Goal: Task Accomplishment & Management: Manage account settings

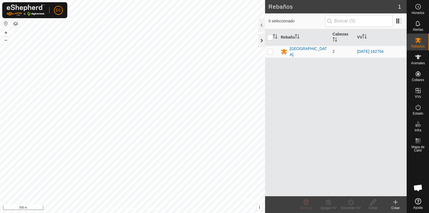
click at [263, 40] on div at bounding box center [261, 40] width 7 height 13
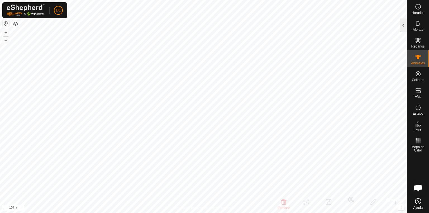
click at [403, 21] on div at bounding box center [403, 24] width 7 height 13
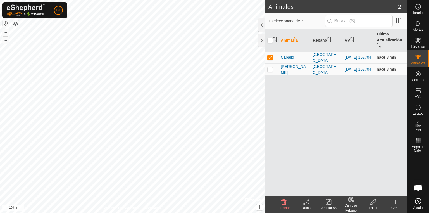
click at [309, 202] on icon at bounding box center [306, 202] width 7 height 7
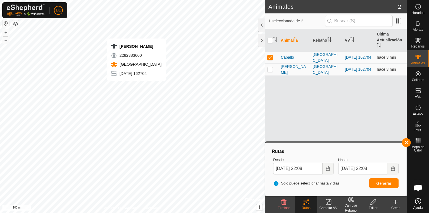
checkbox input "false"
checkbox input "true"
click at [312, 205] on div "Rutas" at bounding box center [306, 207] width 22 height 5
click at [308, 205] on div "Rutas" at bounding box center [306, 207] width 22 height 5
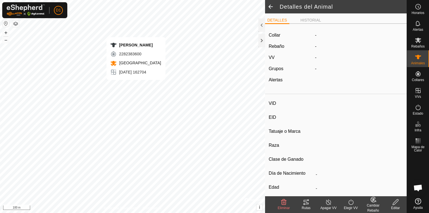
type input "[PERSON_NAME]"
type input "-"
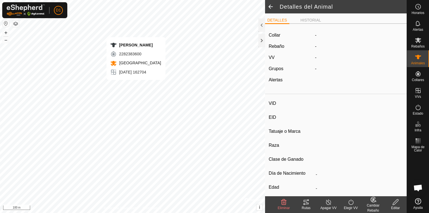
type input "0 kg"
type input "-"
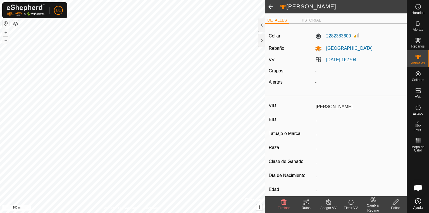
click at [306, 202] on icon at bounding box center [305, 202] width 5 height 4
